Goal: Information Seeking & Learning: Learn about a topic

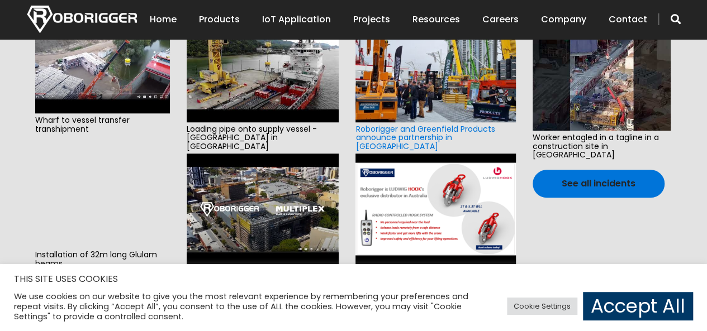
scroll to position [457, 0]
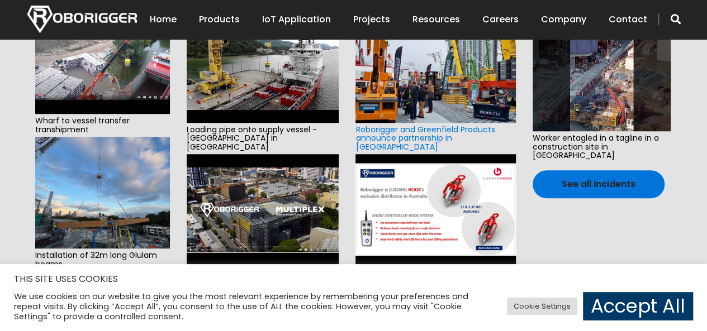
click at [103, 177] on img at bounding box center [102, 193] width 135 height 112
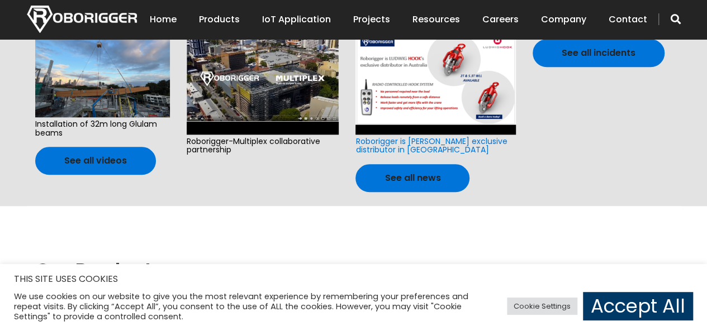
scroll to position [513, 0]
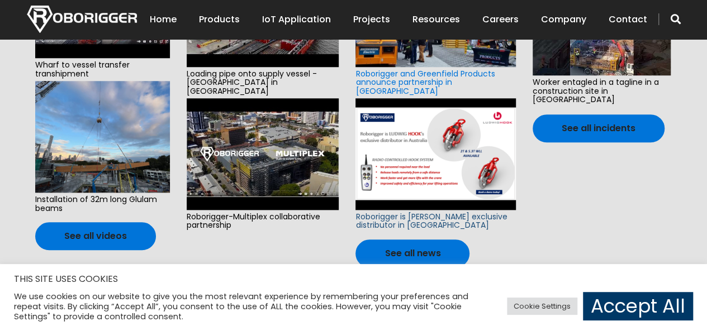
click at [426, 211] on link "Roborigger is Ludwig Hook’s exclusive distributor in Australia" at bounding box center [430, 221] width 151 height 20
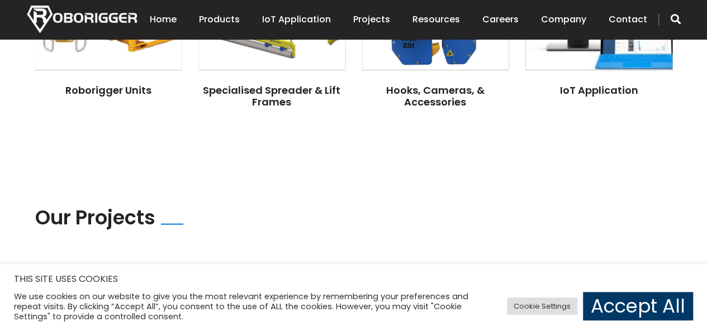
scroll to position [960, 0]
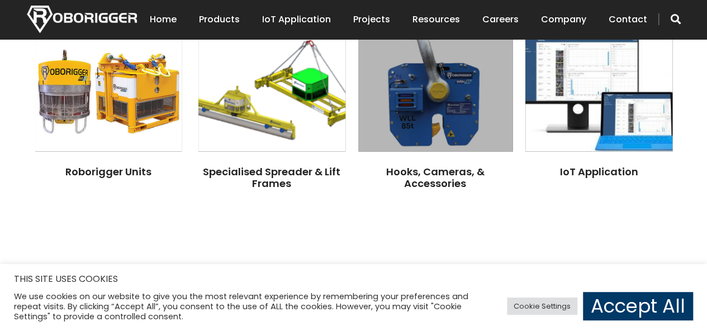
scroll to position [904, 0]
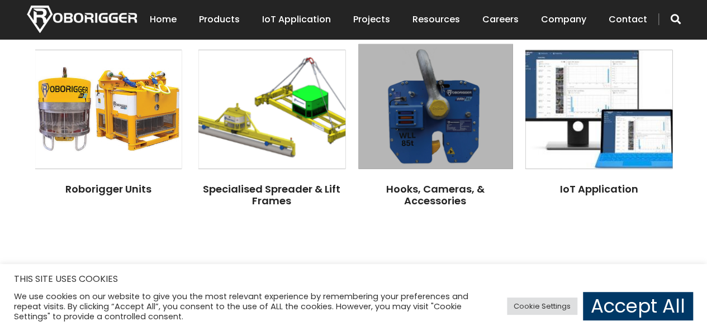
click at [411, 140] on img at bounding box center [435, 106] width 154 height 125
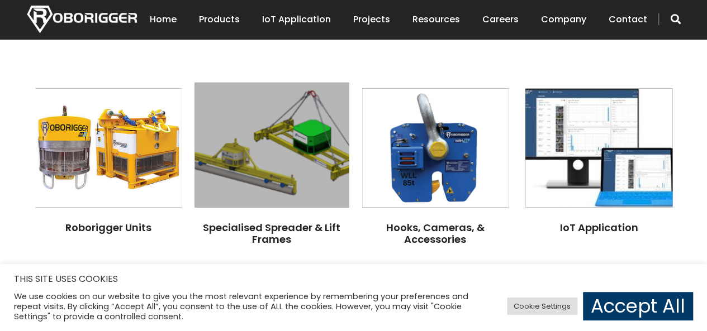
scroll to position [848, 0]
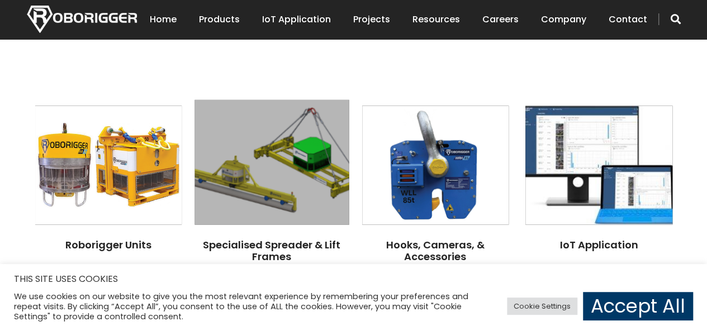
click at [298, 163] on img at bounding box center [272, 161] width 154 height 125
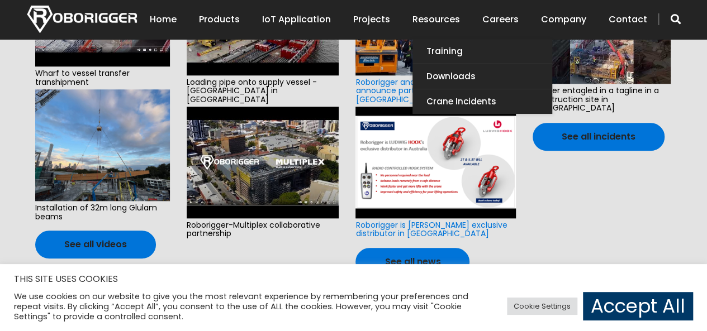
scroll to position [457, 0]
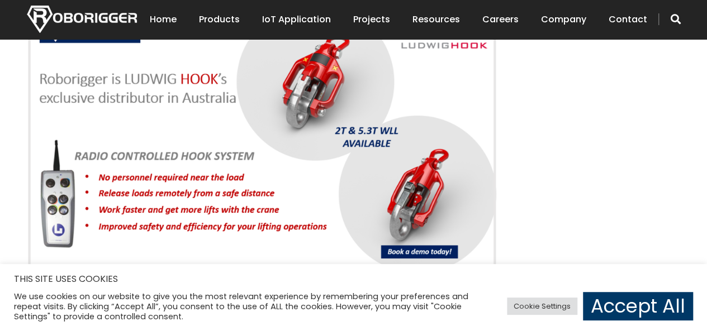
scroll to position [783, 0]
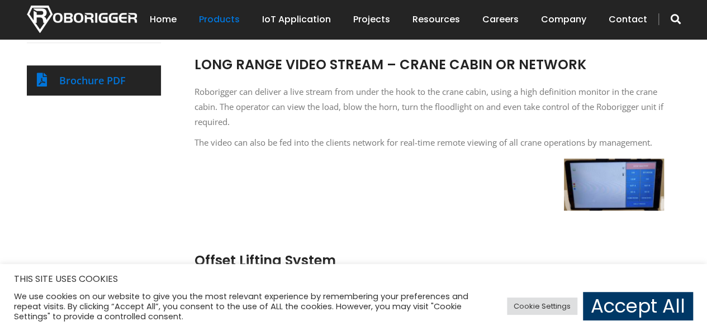
scroll to position [615, 0]
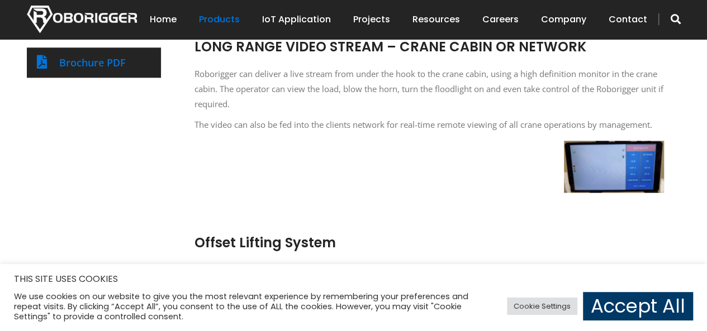
click at [571, 153] on img at bounding box center [614, 167] width 100 height 53
click at [576, 157] on img at bounding box center [614, 167] width 100 height 53
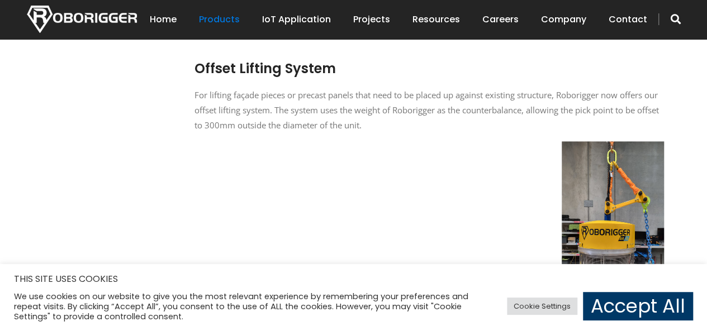
scroll to position [727, 0]
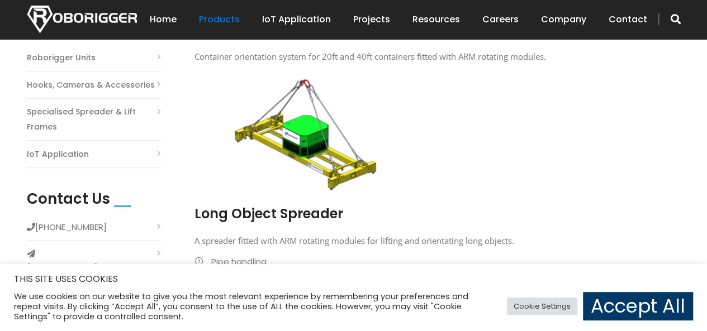
scroll to position [279, 0]
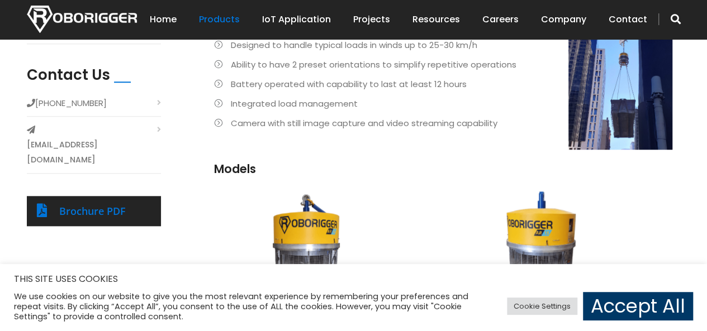
scroll to position [391, 0]
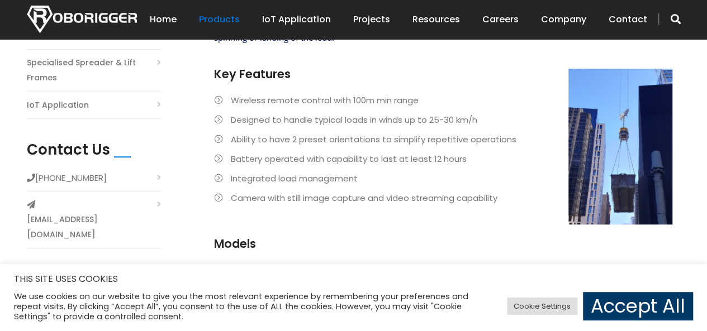
click at [601, 154] on li "Battery operated with capability to last at least 12 hours" at bounding box center [443, 158] width 458 height 15
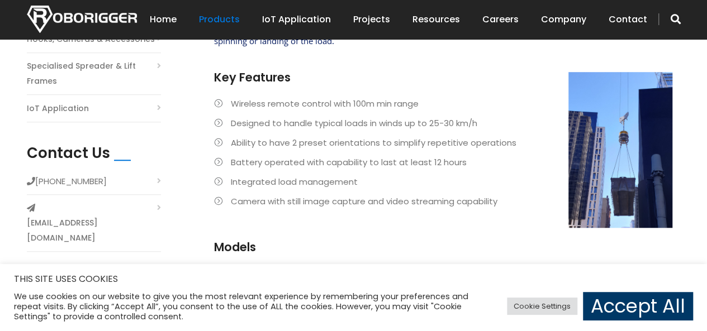
scroll to position [320, 0]
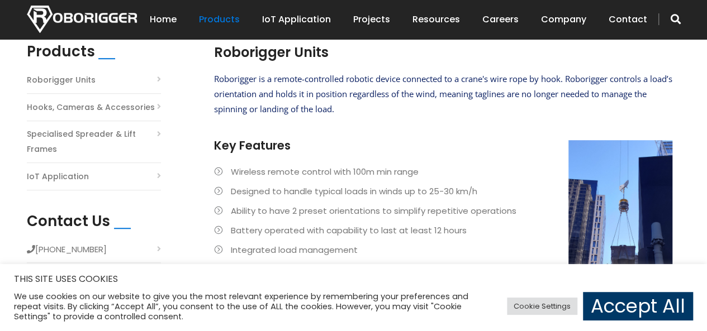
click at [625, 206] on li "Ability to have 2 preset orientations to simplify repetitive operations" at bounding box center [443, 210] width 458 height 15
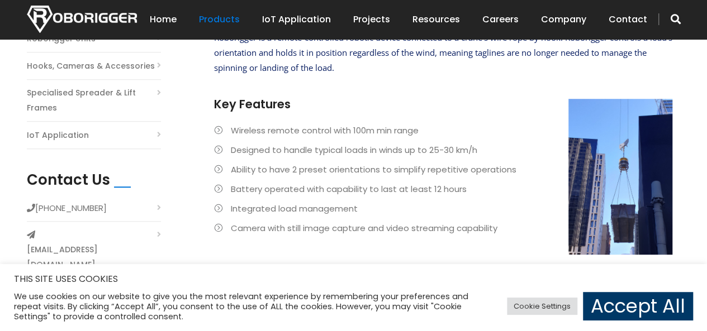
scroll to position [431, 0]
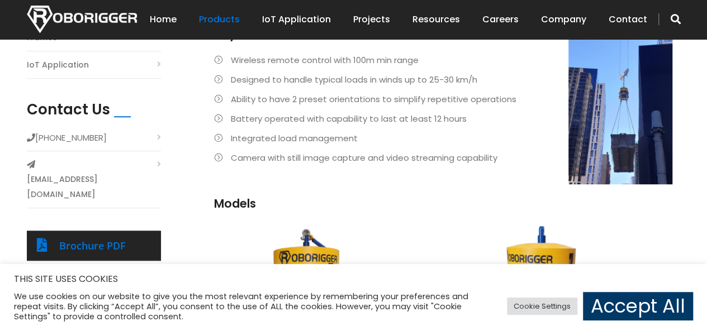
drag, startPoint x: 607, startPoint y: 103, endPoint x: 342, endPoint y: 106, distance: 264.9
click at [342, 106] on li "Ability to have 2 preset orientations to simplify repetitive operations" at bounding box center [443, 99] width 458 height 15
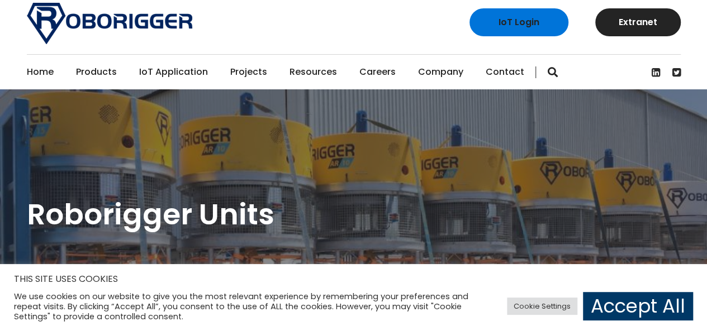
scroll to position [0, 0]
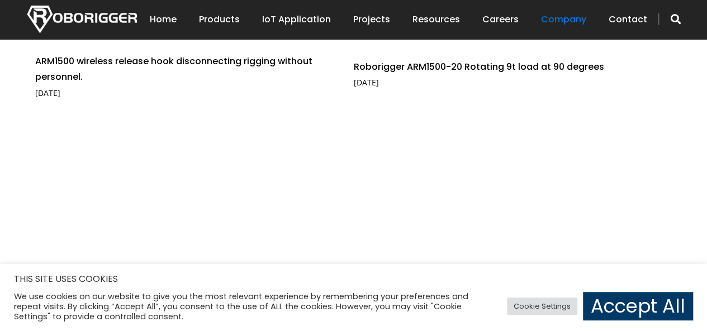
scroll to position [1621, 0]
